Goal: Find specific page/section: Find specific page/section

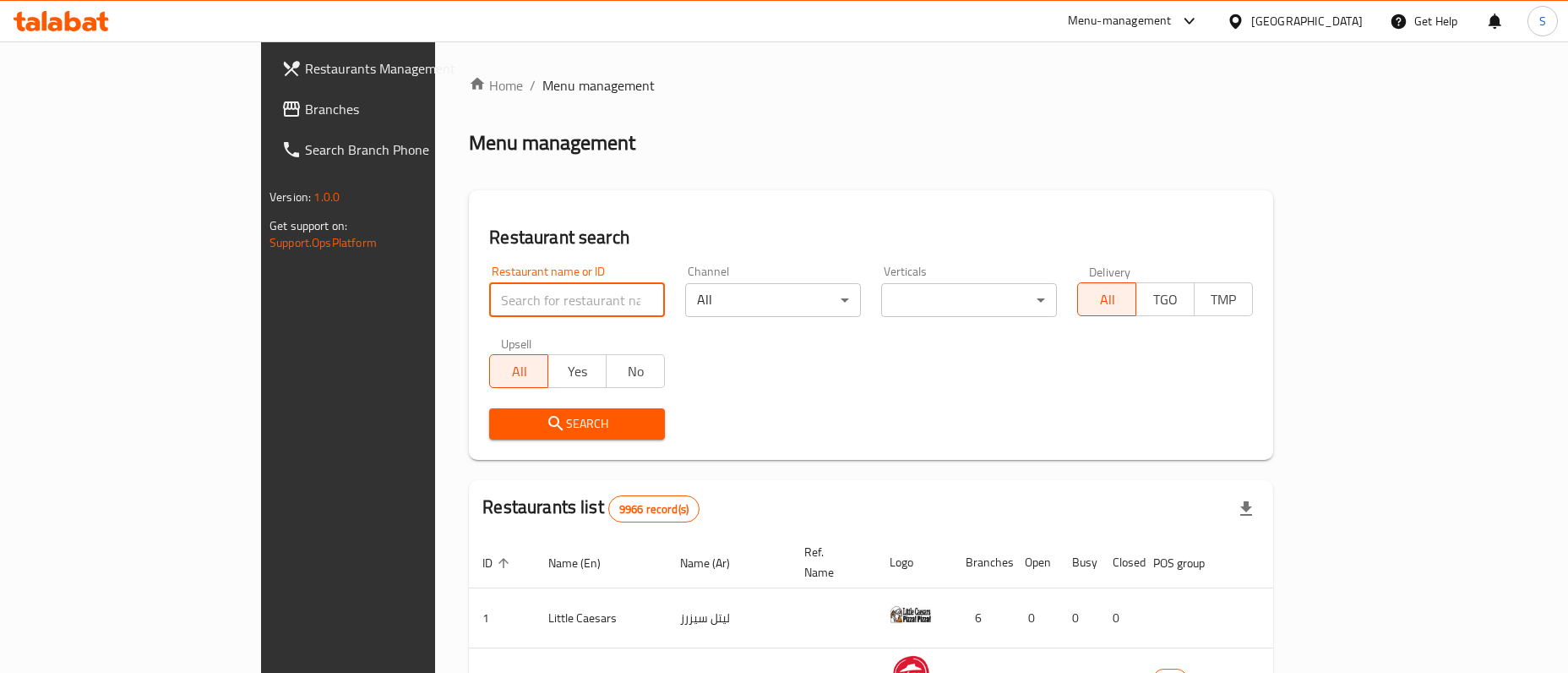
click at [510, 286] on input "search" at bounding box center [576, 299] width 175 height 34
click button "Search" at bounding box center [576, 423] width 175 height 31
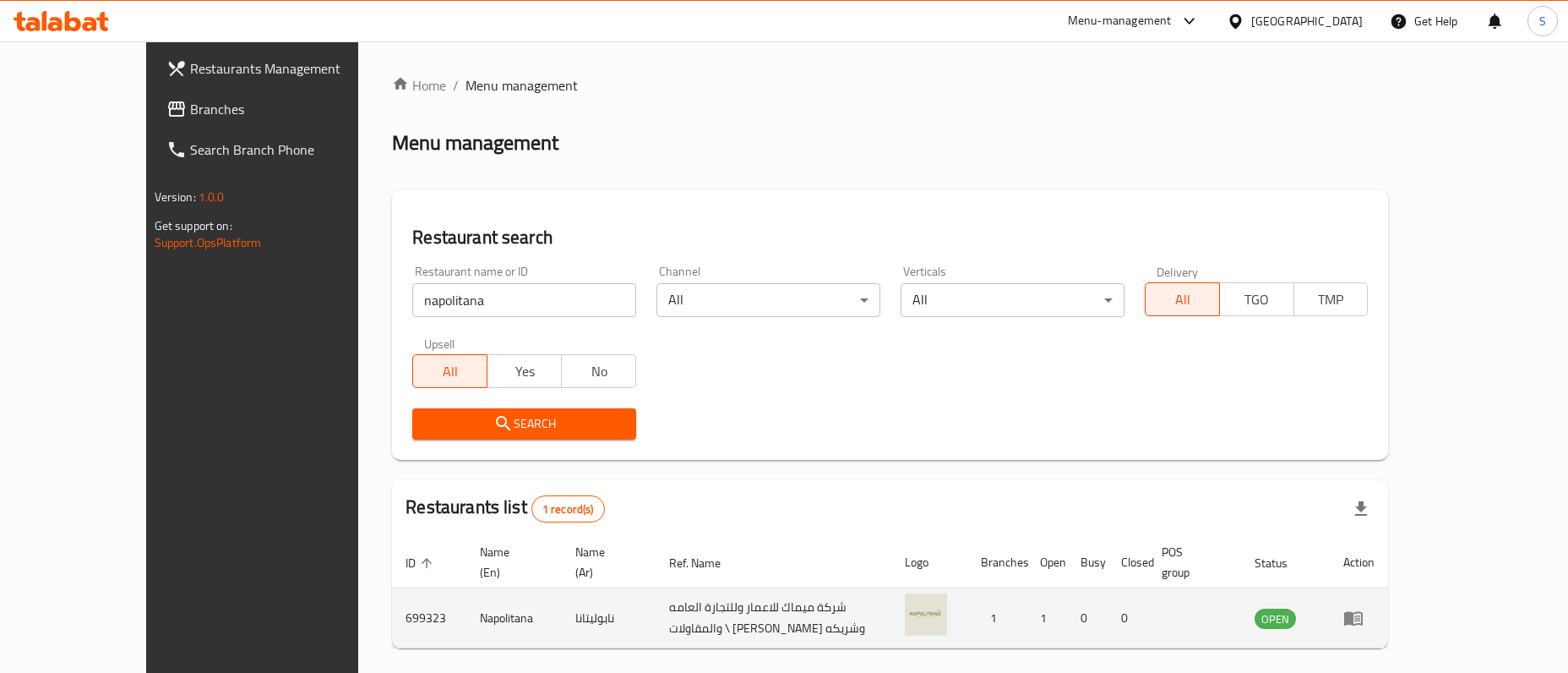
click at [467, 590] on td "Napolitana" at bounding box center [514, 618] width 96 height 60
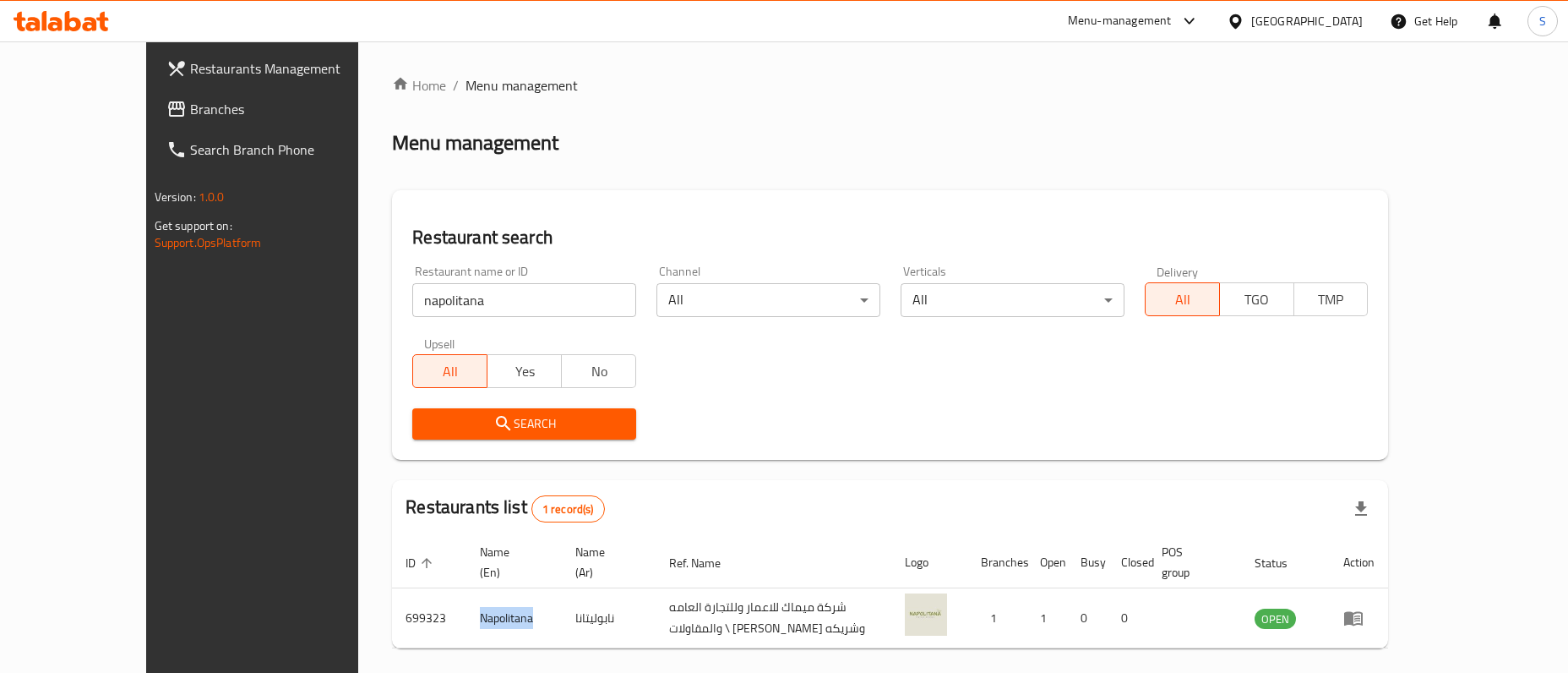
copy td "Napolitana"
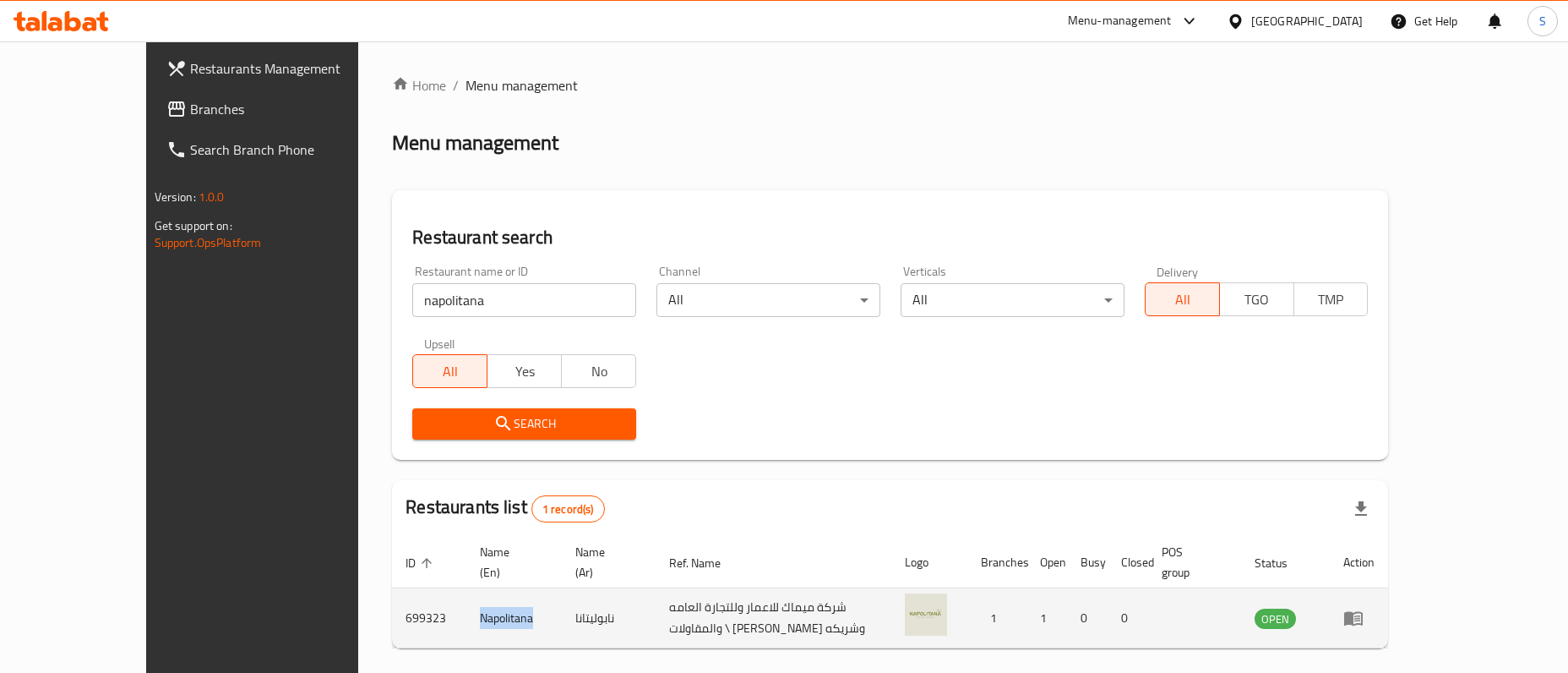
click at [467, 599] on td "Napolitana" at bounding box center [514, 618] width 96 height 60
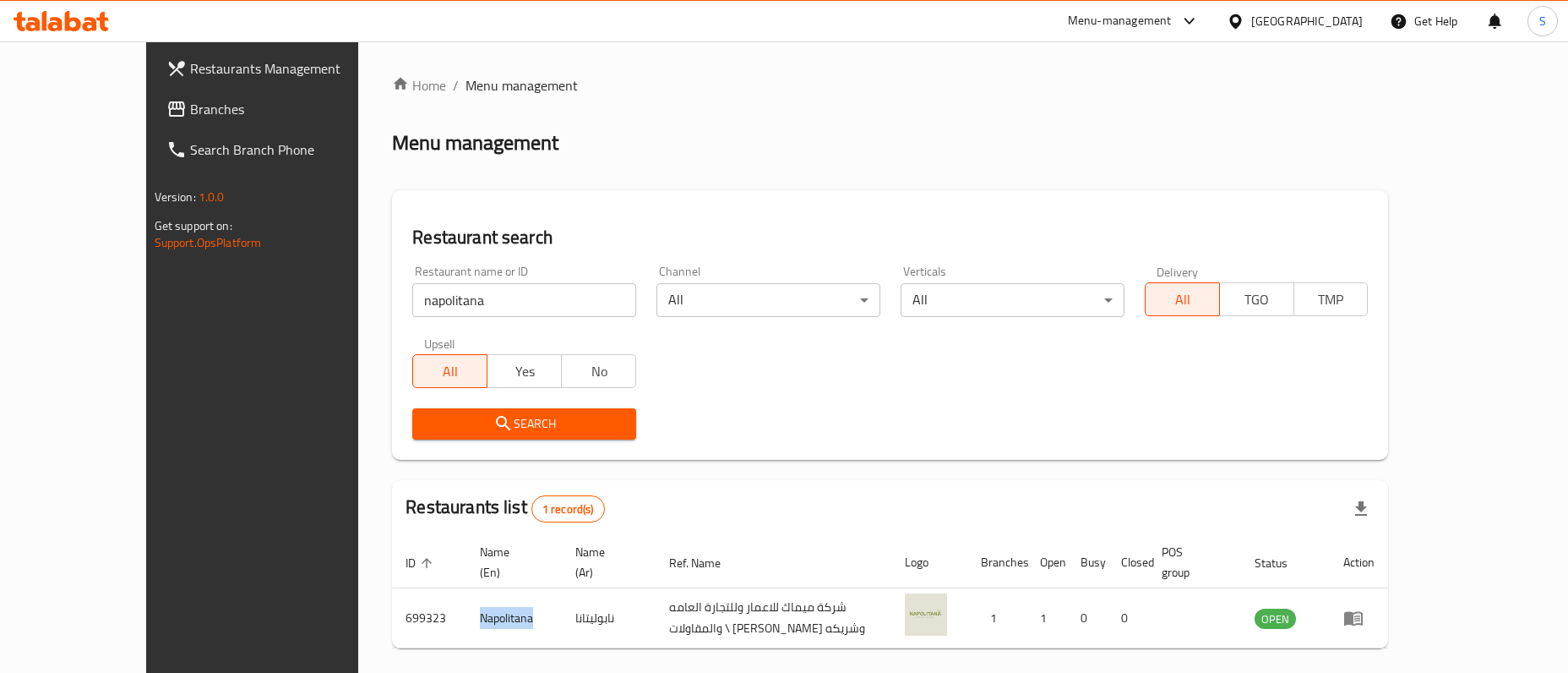
copy td "Napolitana"
drag, startPoint x: 472, startPoint y: 305, endPoint x: 156, endPoint y: 304, distance: 316.0
click at [413, 304] on input "napolitana" at bounding box center [524, 299] width 224 height 34
type input "under500"
click button "Search" at bounding box center [524, 423] width 224 height 31
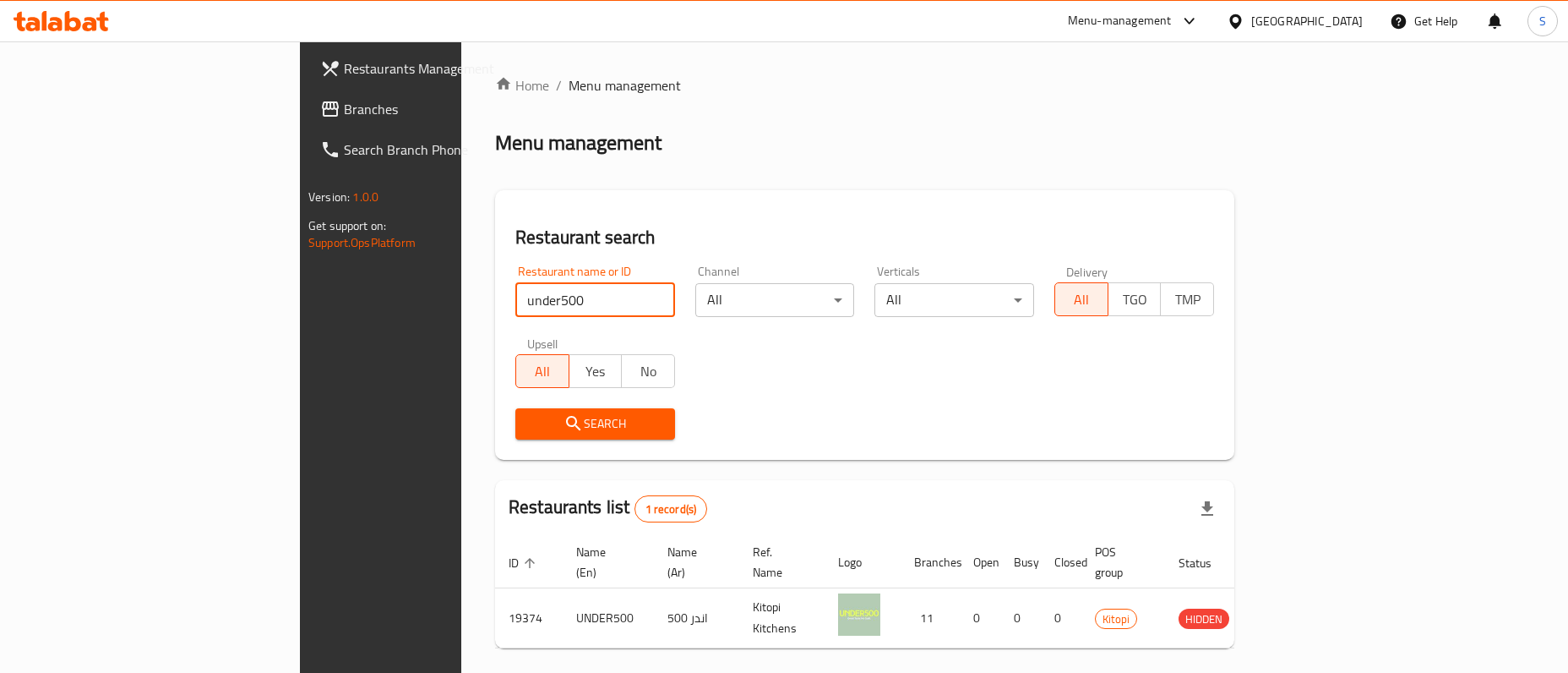
scroll to position [48, 0]
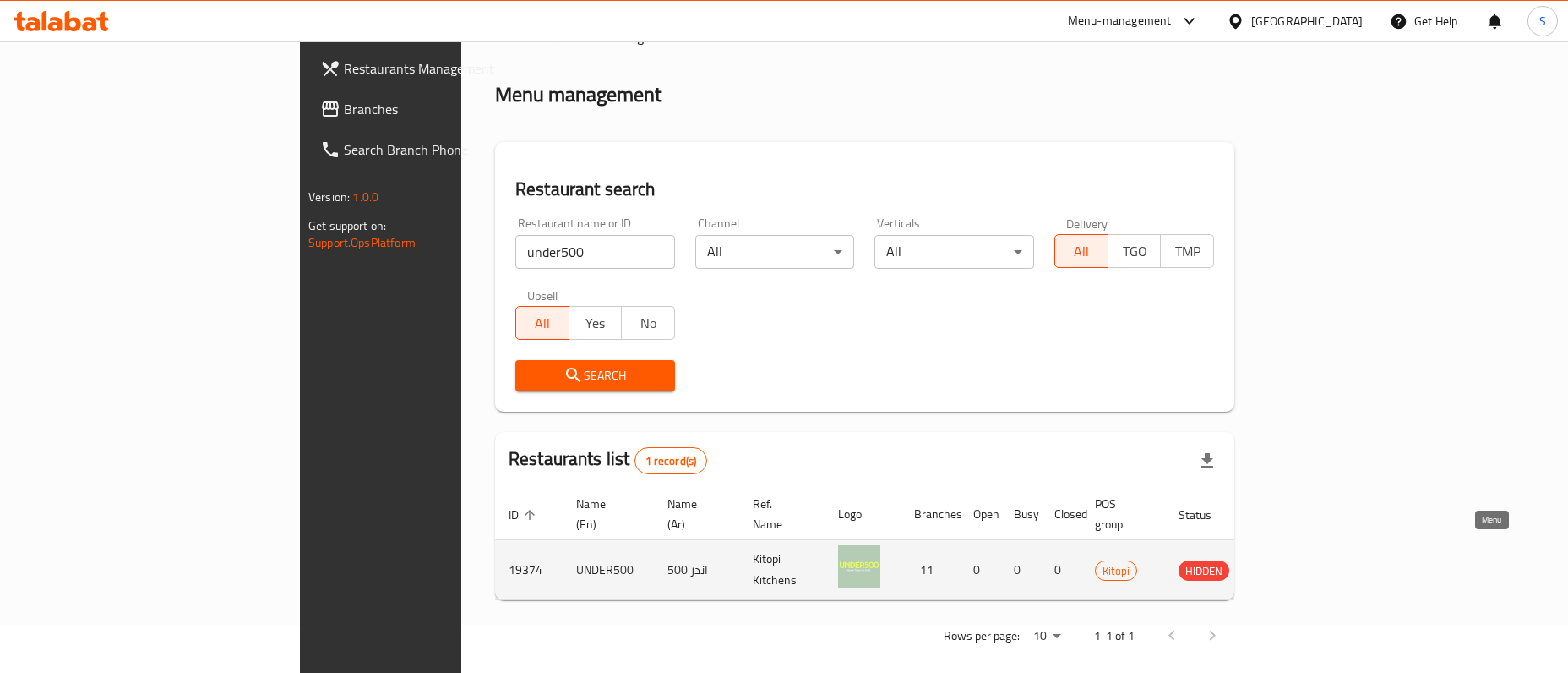
click at [1287, 564] on icon "enhanced table" at bounding box center [1277, 570] width 18 height 15
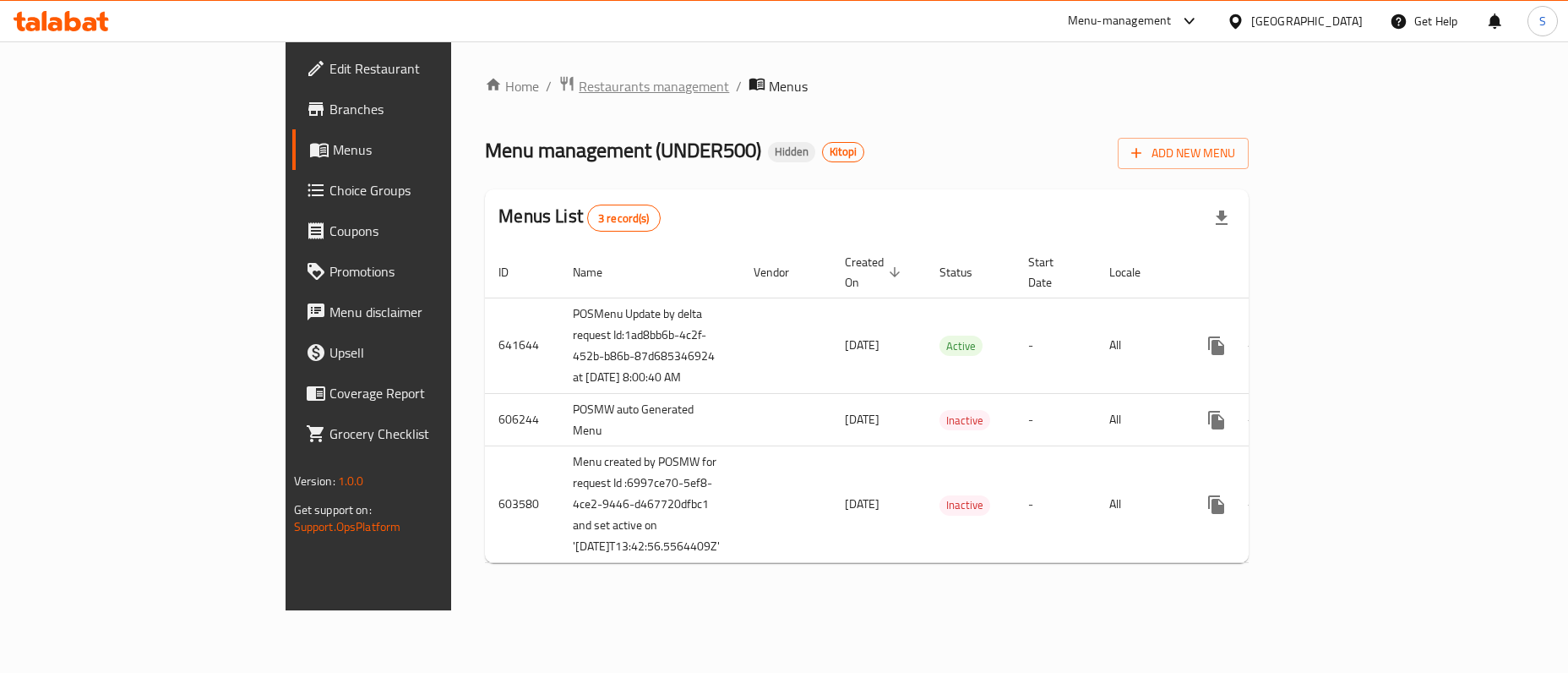
click at [579, 92] on span "Restaurants management" at bounding box center [654, 86] width 150 height 20
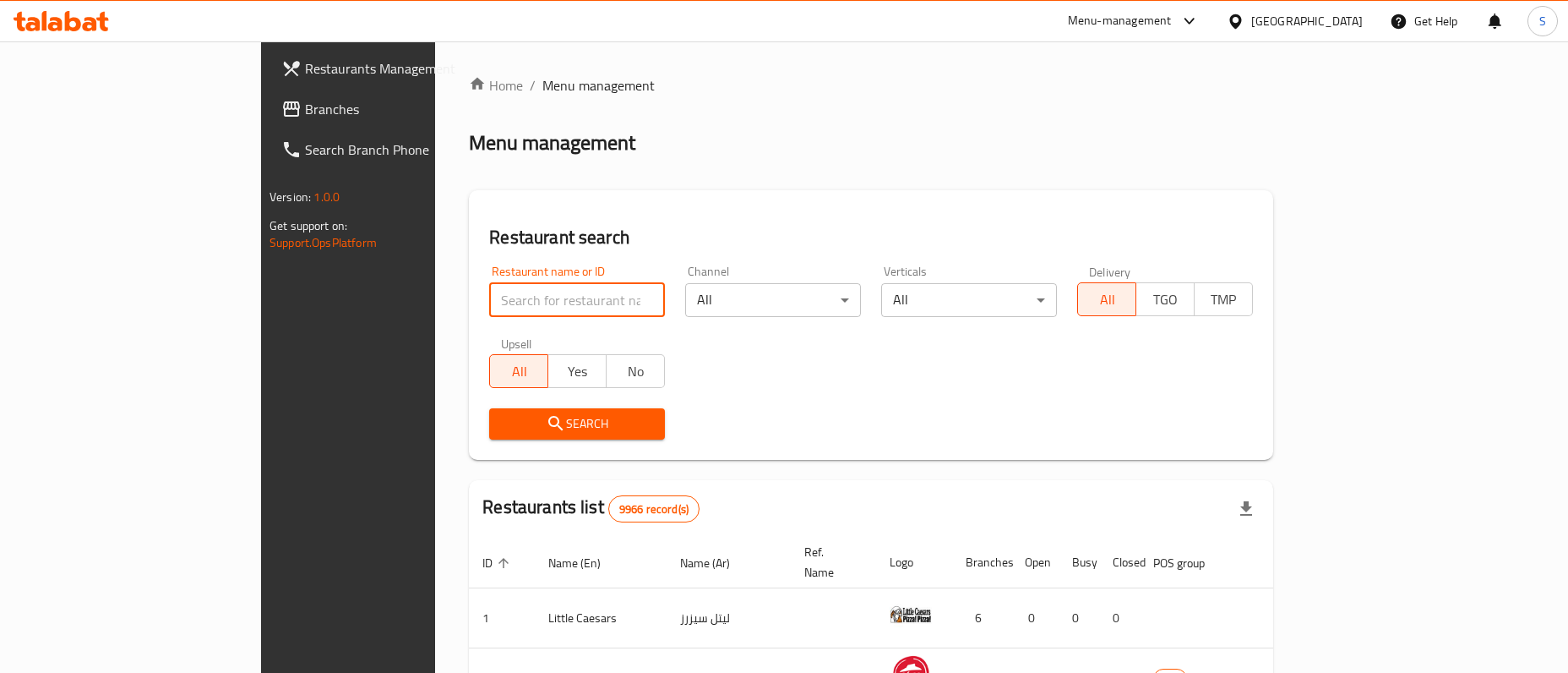
click at [489, 306] on input "search" at bounding box center [576, 299] width 175 height 34
paste input "HR1X5H"
drag, startPoint x: 441, startPoint y: 306, endPoint x: 0, endPoint y: 383, distance: 447.7
click at [489, 317] on input "HR1X5H" at bounding box center [576, 299] width 175 height 34
type input "under5"
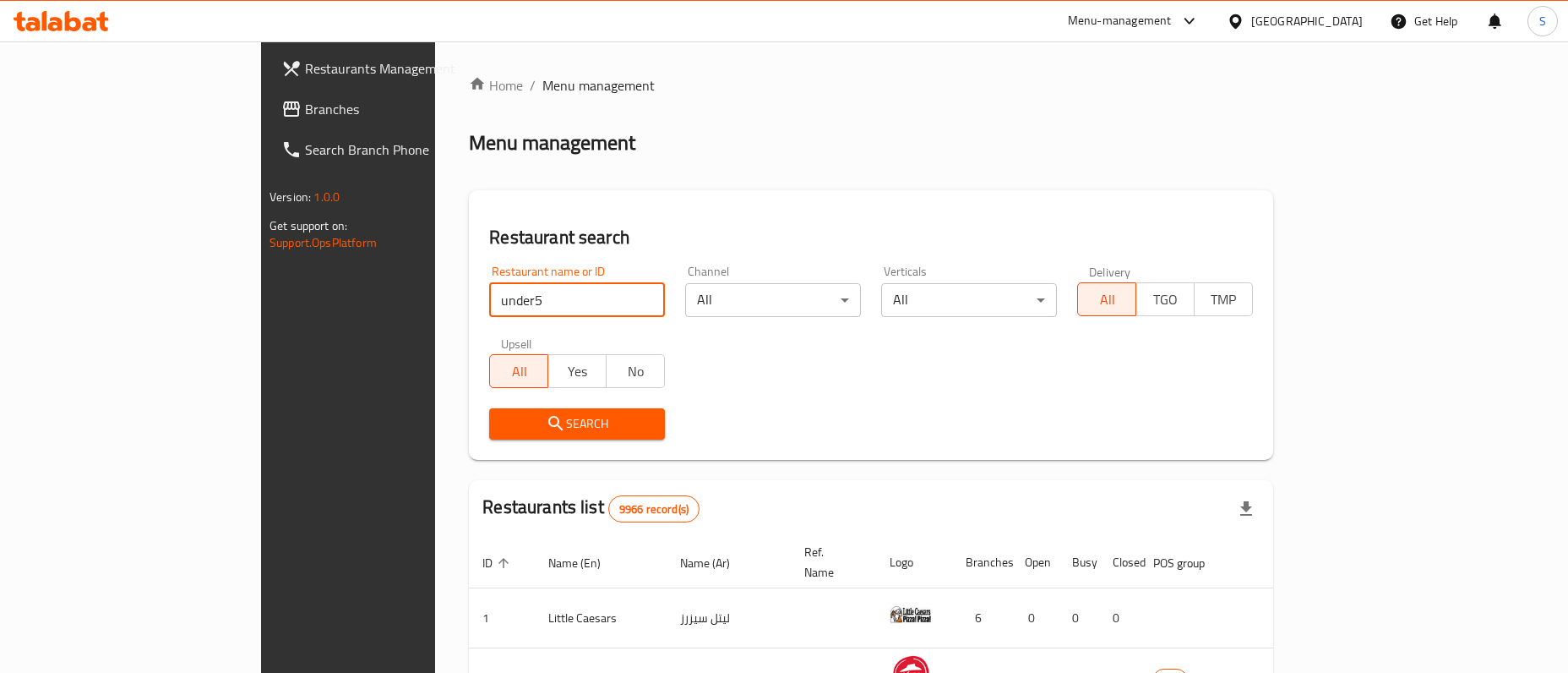
click button "Search" at bounding box center [576, 423] width 175 height 31
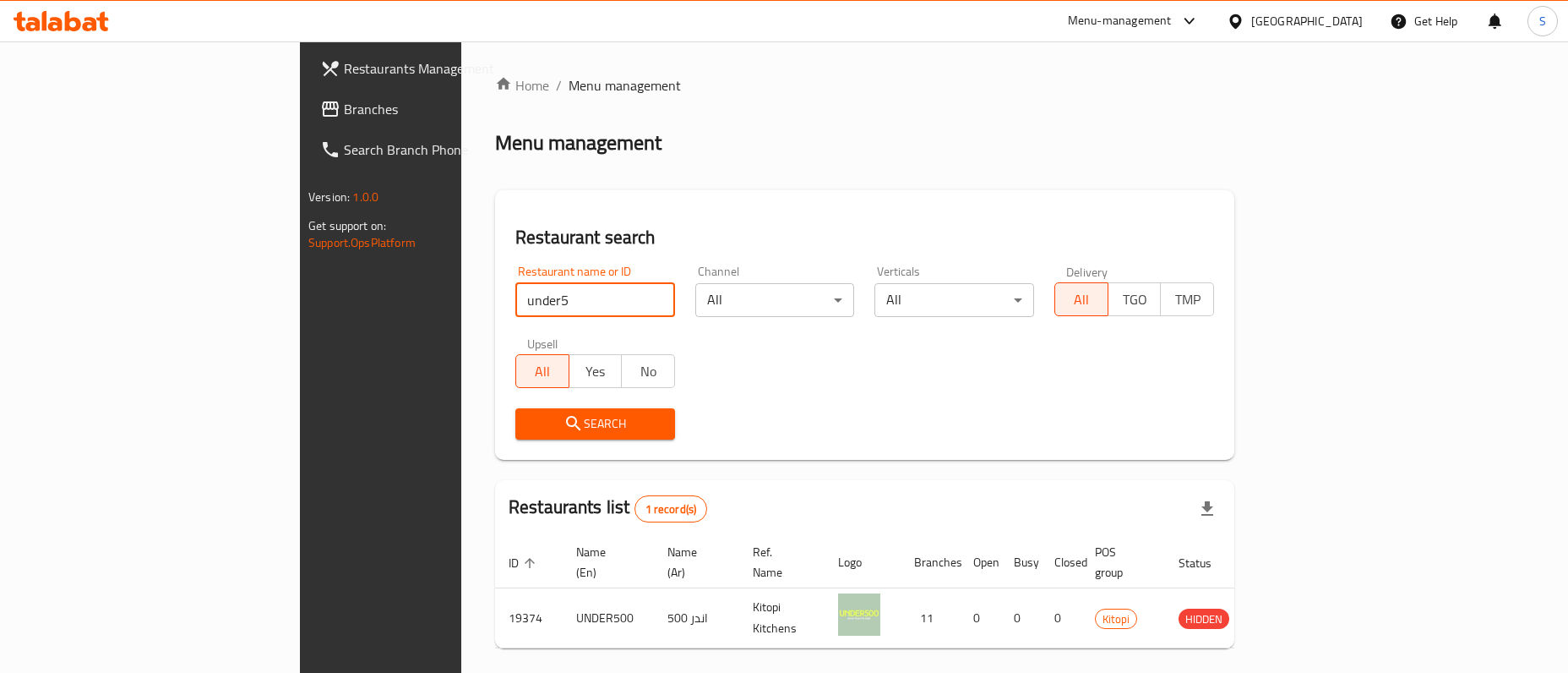
drag, startPoint x: 446, startPoint y: 307, endPoint x: 168, endPoint y: 308, distance: 278.0
click at [515, 308] on input "under5" at bounding box center [595, 299] width 160 height 34
click at [1172, 26] on div "Menu-management" at bounding box center [1120, 20] width 104 height 20
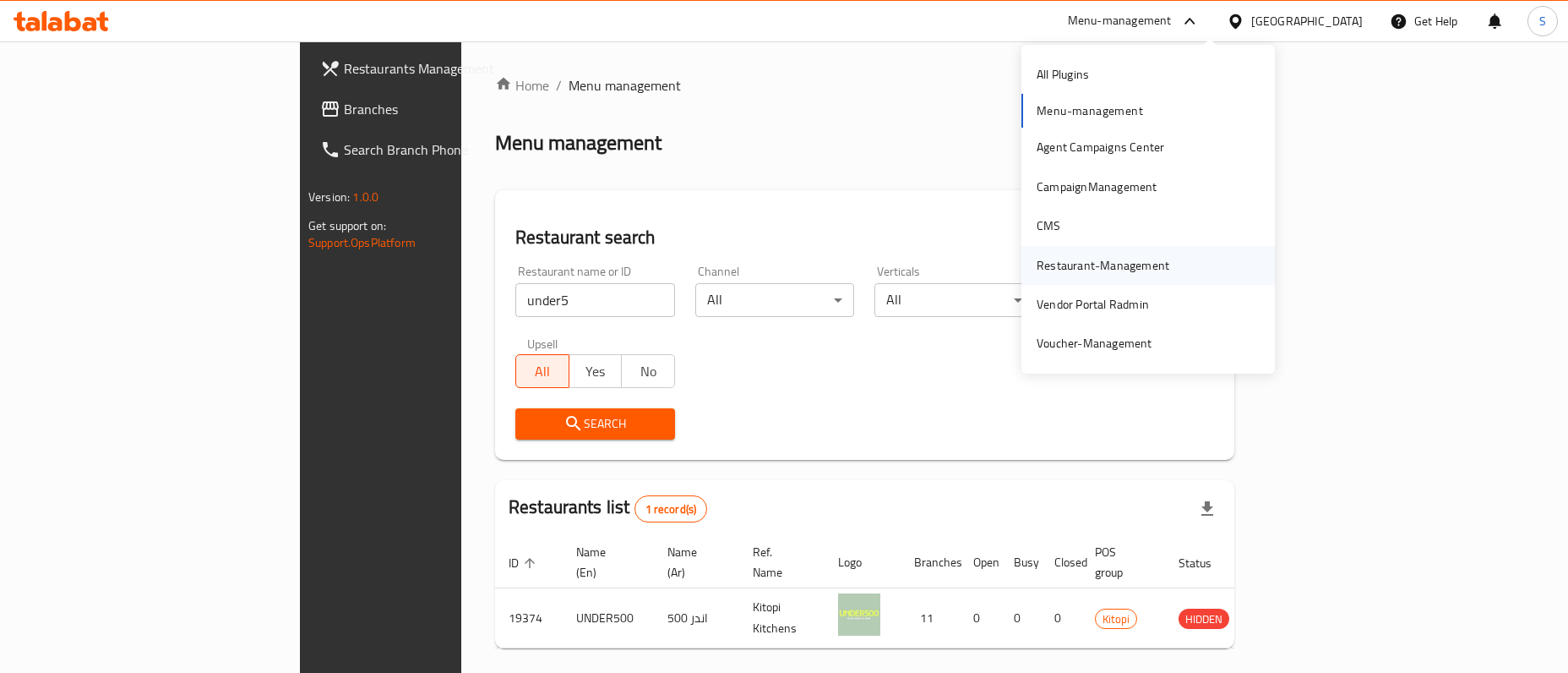
click at [1111, 269] on div "Restaurant-Management" at bounding box center [1103, 264] width 133 height 18
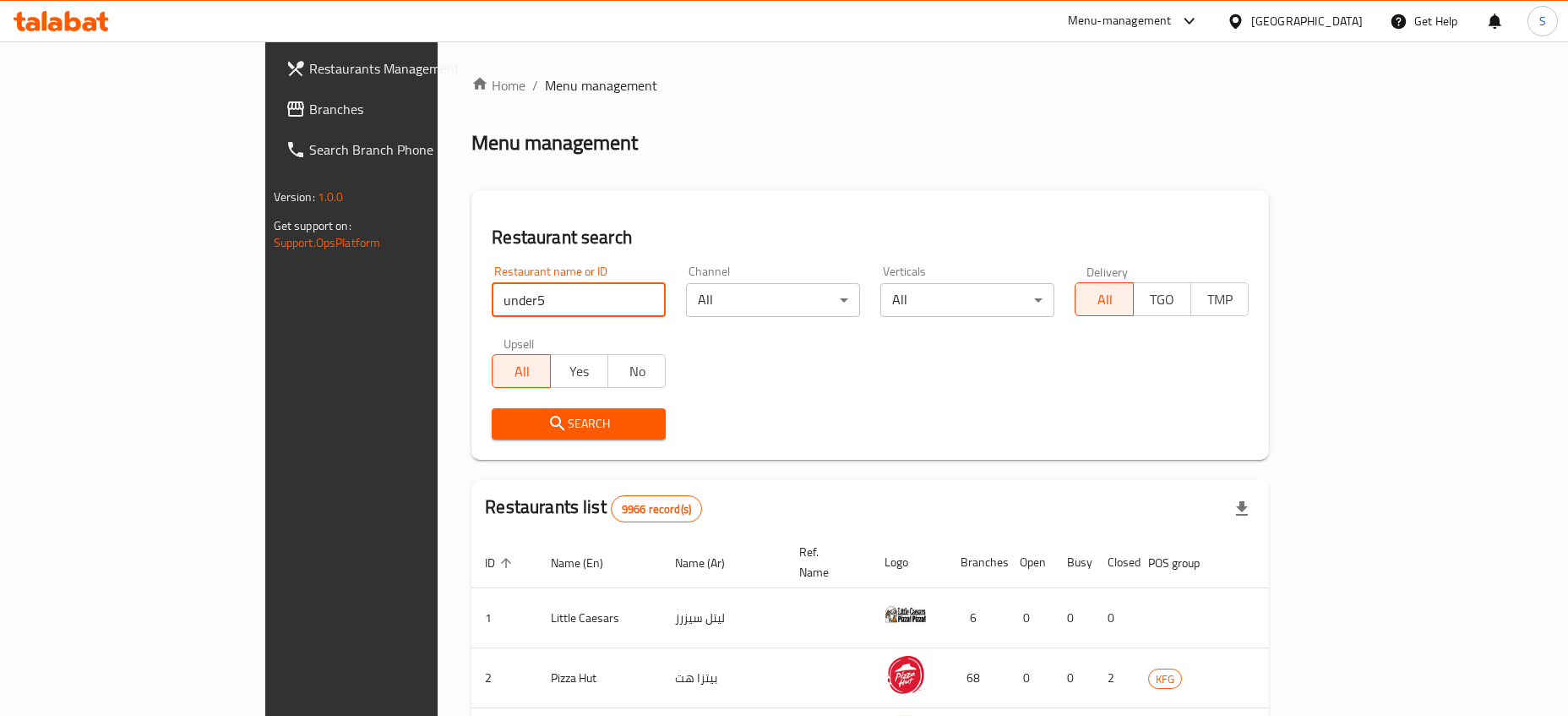
type input "under5"
click button "Search" at bounding box center [579, 423] width 174 height 31
